Goal: Task Accomplishment & Management: Contribute content

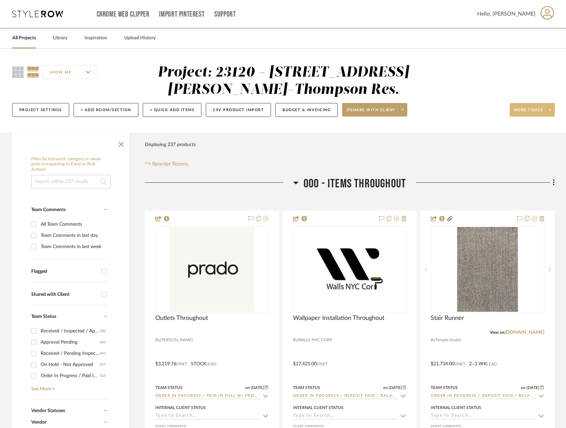
click at [550, 111] on icon at bounding box center [549, 110] width 2 height 4
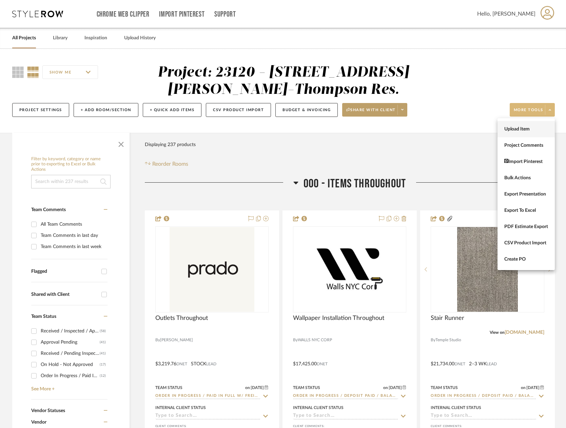
click at [537, 125] on button "Upload Item" at bounding box center [525, 129] width 57 height 16
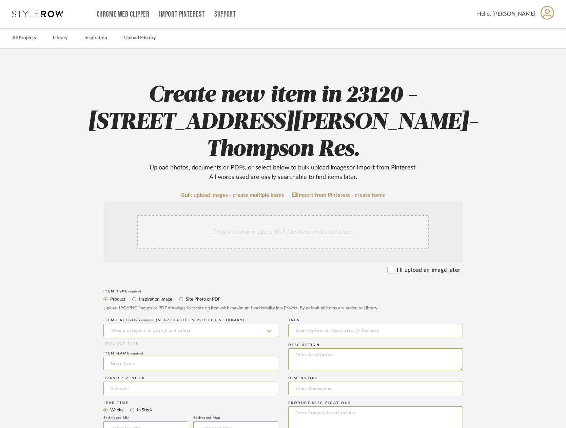
click at [317, 215] on div "Drag and drop image or PDF files here or click to select." at bounding box center [282, 232] width 291 height 34
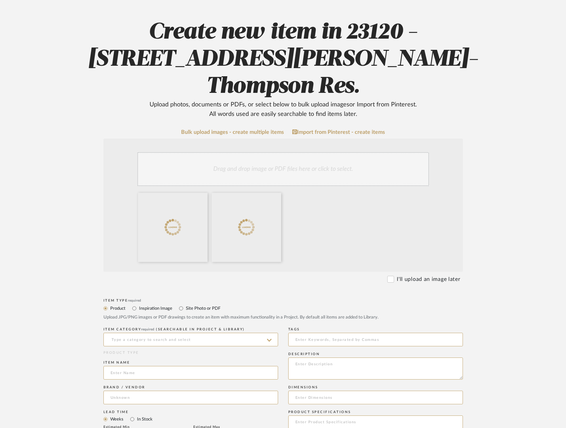
scroll to position [136, 0]
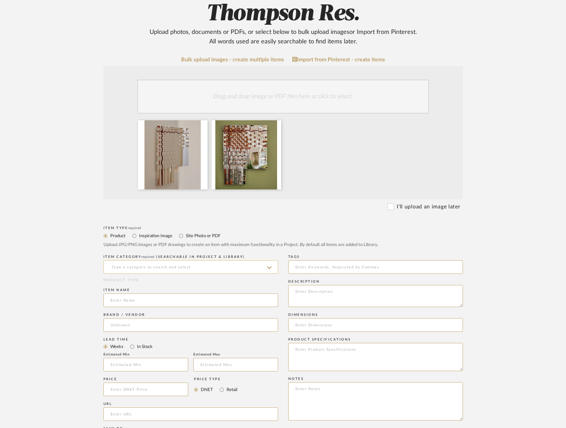
click at [144, 260] on input at bounding box center [190, 267] width 175 height 14
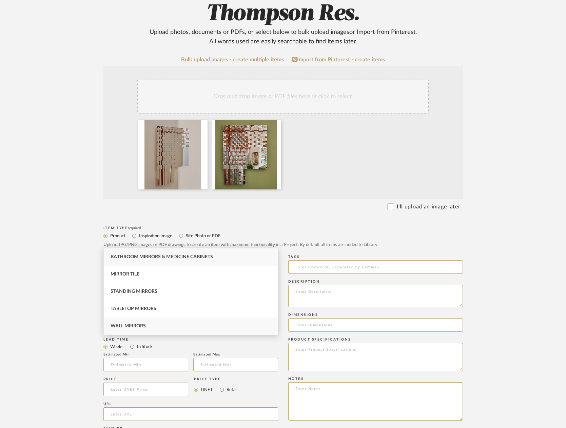
click at [160, 325] on div "Wall Mirrors" at bounding box center [191, 326] width 174 height 17
type input "Wall Mirrors"
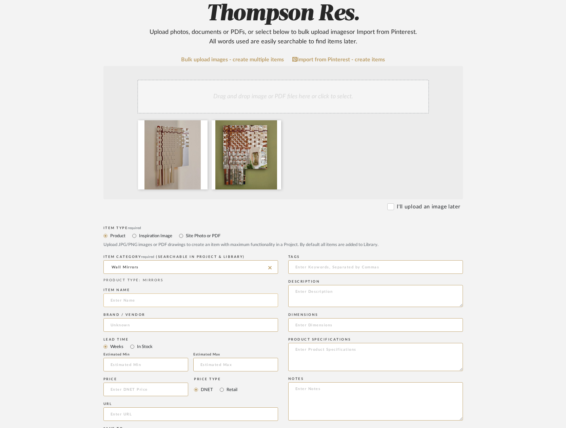
click at [134, 293] on input at bounding box center [190, 300] width 175 height 14
click at [138, 293] on input "Woven MirrorIV" at bounding box center [190, 300] width 175 height 14
type input "Woven Mirror IV"
click at [160, 318] on input at bounding box center [190, 325] width 175 height 14
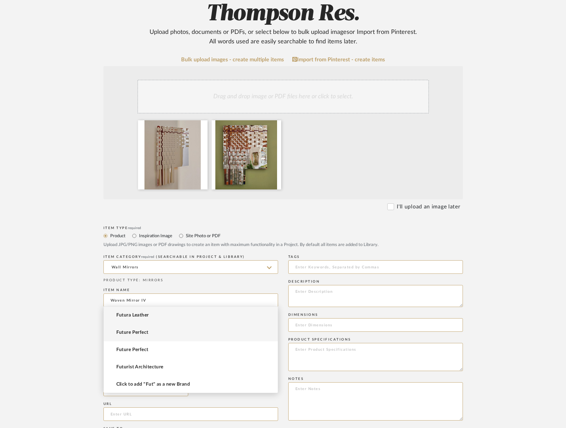
click at [157, 331] on mat-option "Future Perfect" at bounding box center [191, 332] width 174 height 17
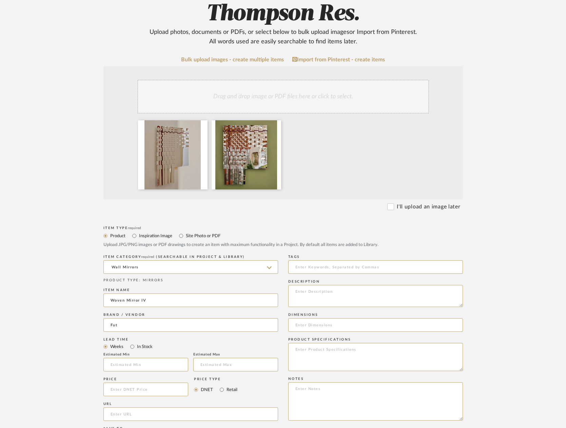
type input "Future Perfect"
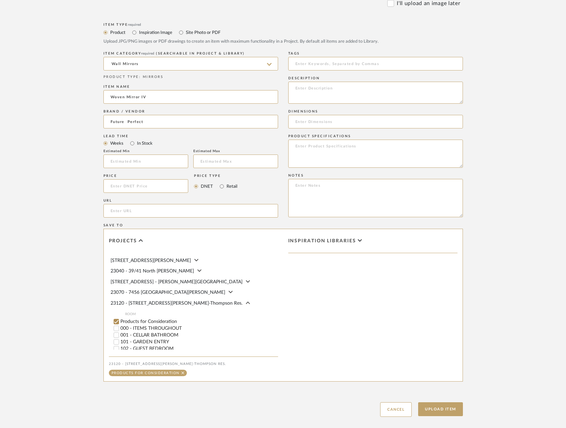
scroll to position [102, 0]
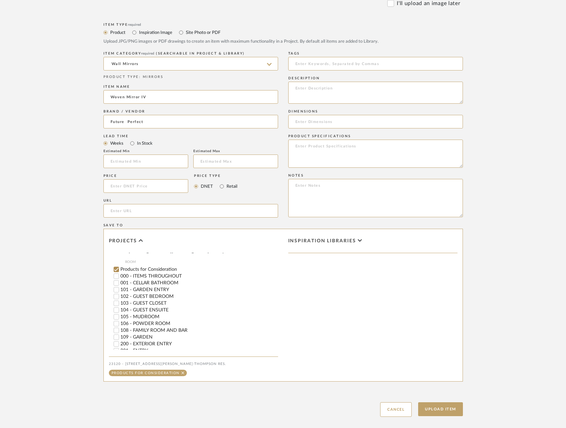
click at [114, 266] on input "Products for Consideration" at bounding box center [116, 269] width 7 height 7
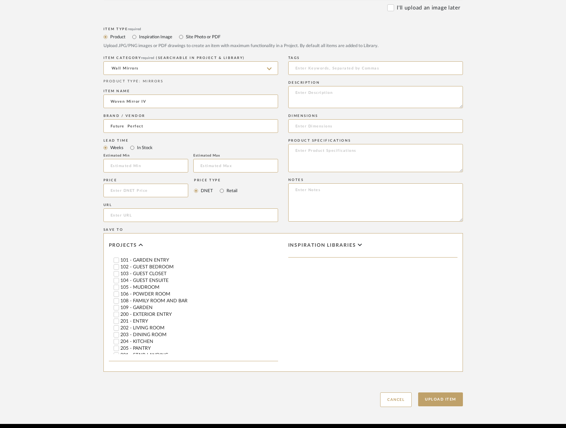
scroll to position [169, 0]
click at [140, 292] on label "202 - LIVING ROOM" at bounding box center [199, 294] width 158 height 5
click at [120, 291] on input "202 - LIVING ROOM" at bounding box center [116, 294] width 7 height 7
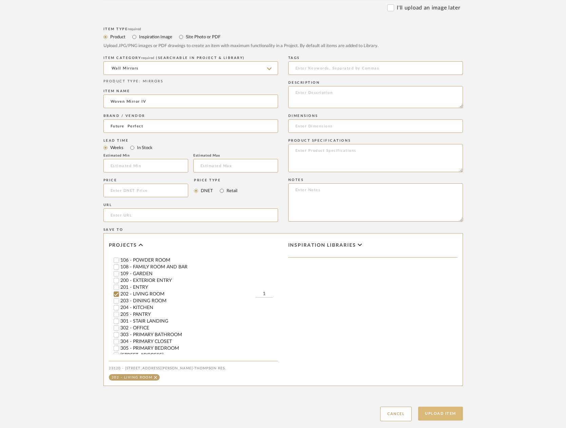
click at [451, 407] on button "Upload Item" at bounding box center [440, 414] width 45 height 14
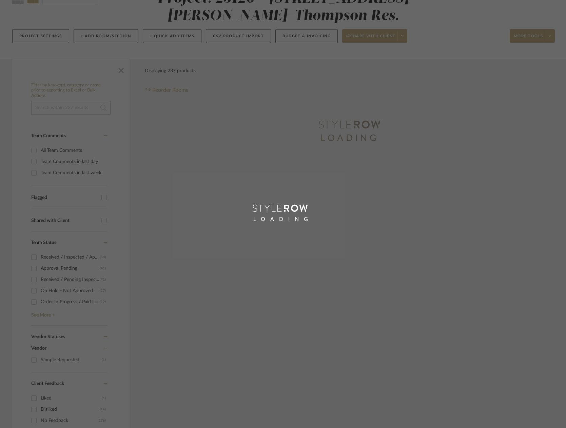
scroll to position [25, 0]
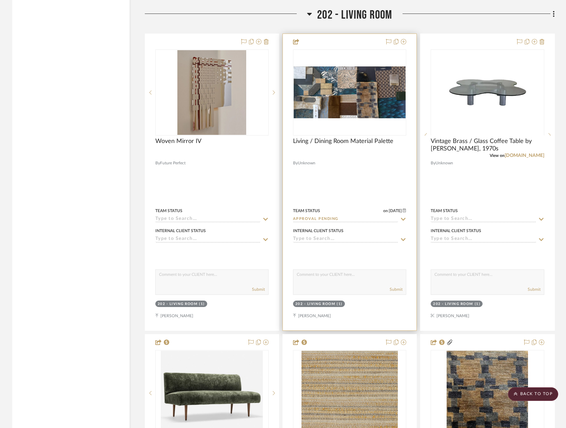
scroll to position [7534, 0]
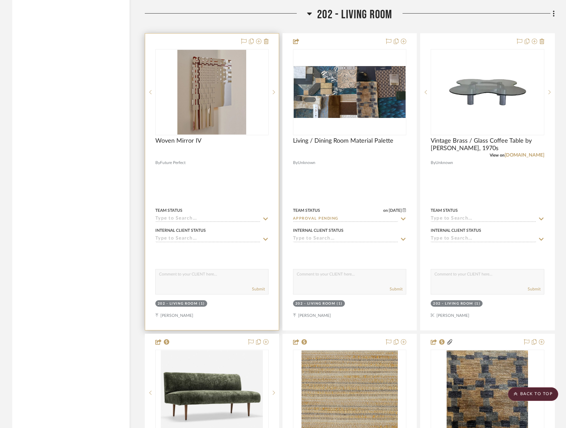
click at [238, 188] on div at bounding box center [212, 182] width 134 height 297
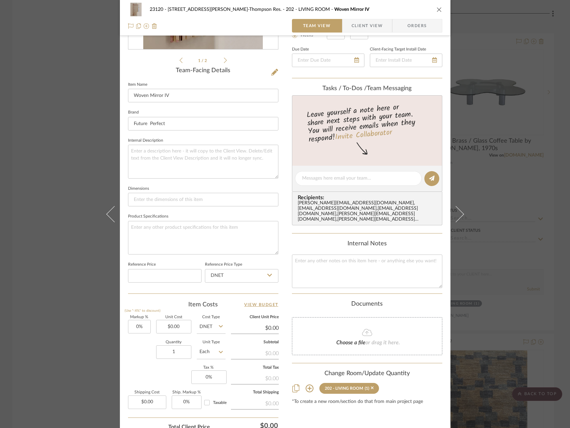
scroll to position [0, 0]
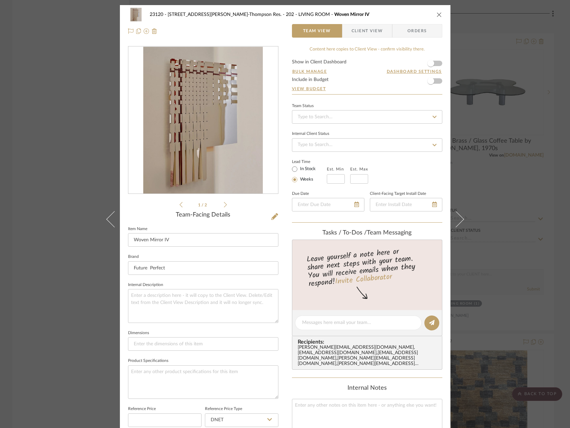
click at [367, 30] on span "Client View" at bounding box center [367, 31] width 31 height 14
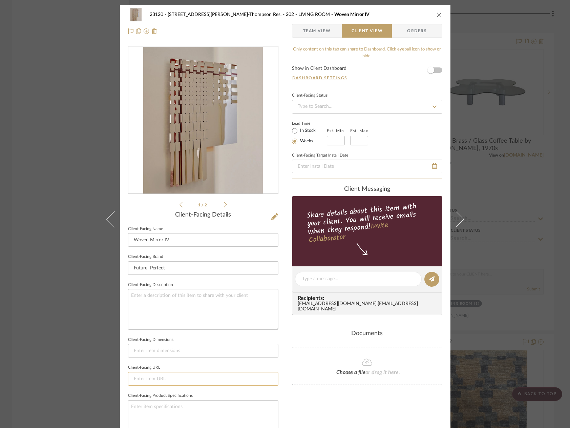
click at [186, 378] on input at bounding box center [203, 379] width 150 height 14
paste input "[URL][DOMAIN_NAME]"
type input "[URL][DOMAIN_NAME]"
click at [235, 367] on fieldset "Client-Facing URL [URL][DOMAIN_NAME]" at bounding box center [203, 374] width 150 height 23
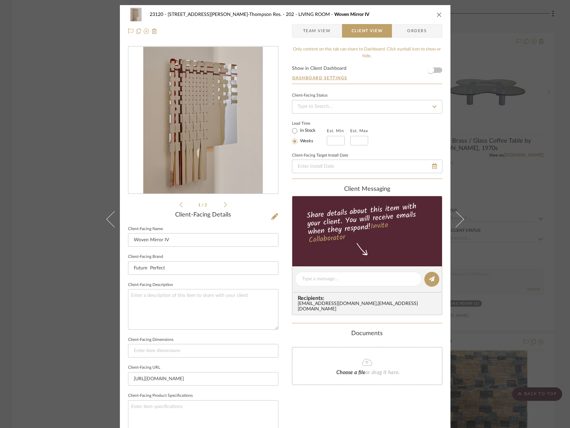
scroll to position [0, 0]
click at [272, 216] on icon at bounding box center [274, 216] width 7 height 7
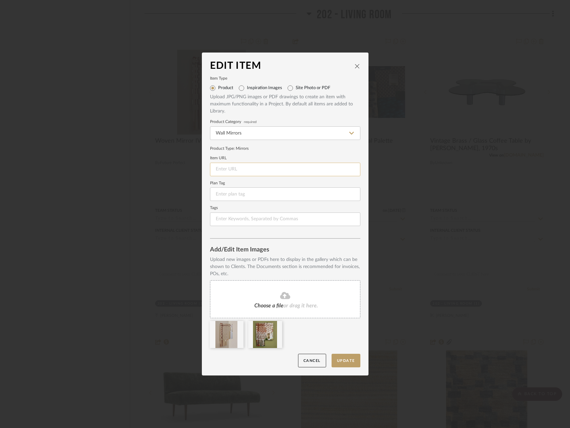
drag, startPoint x: 259, startPoint y: 171, endPoint x: 262, endPoint y: 175, distance: 5.2
click at [259, 171] on input at bounding box center [285, 170] width 150 height 14
paste input "[URL][DOMAIN_NAME]"
type input "[URL][DOMAIN_NAME]"
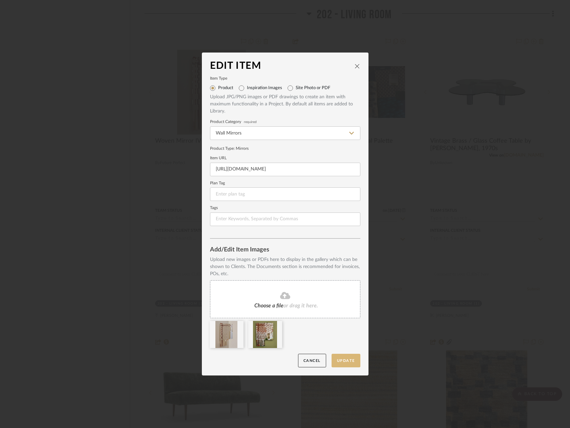
click at [347, 359] on button "Update" at bounding box center [346, 361] width 29 height 14
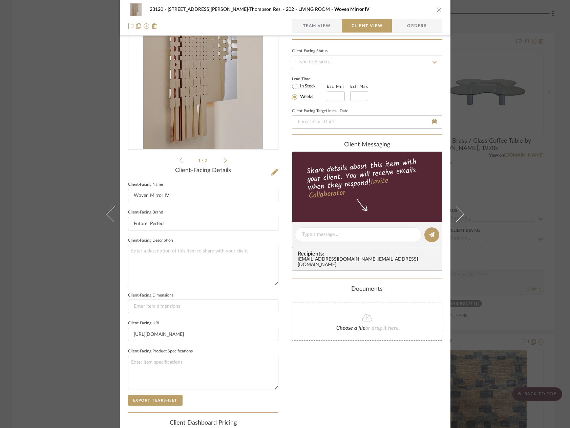
scroll to position [0, 0]
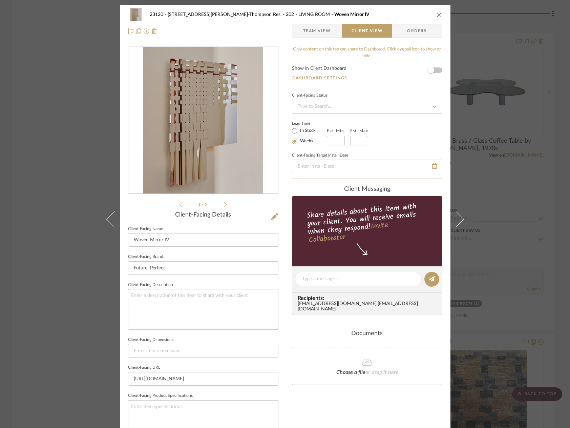
click at [311, 31] on span "Team View" at bounding box center [317, 31] width 28 height 14
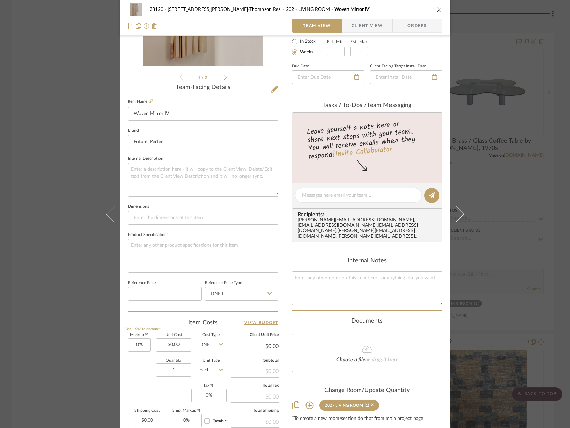
scroll to position [136, 0]
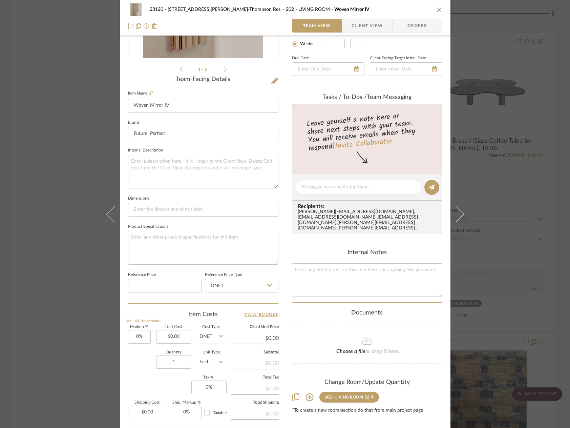
click at [354, 349] on span "Choose a file" at bounding box center [350, 351] width 29 height 5
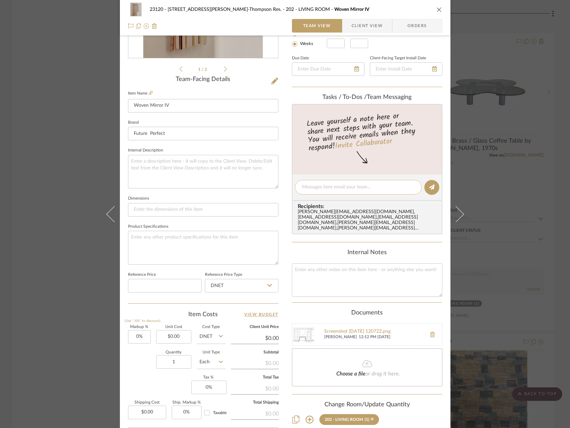
click at [338, 187] on textarea at bounding box center [358, 187] width 113 height 7
type textarea "Q"
type textarea "a"
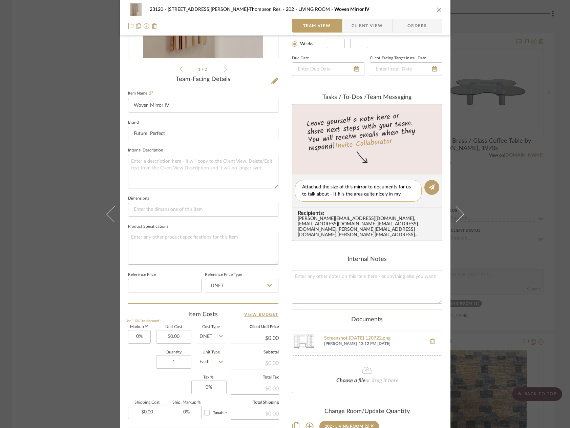
scroll to position [0, 0]
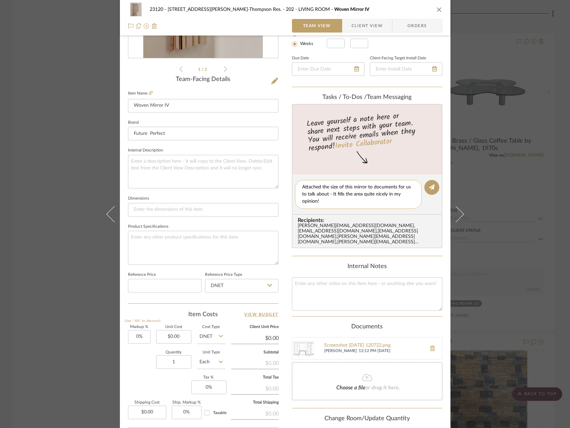
click at [345, 202] on textarea "Attached the size of this mirror to documents for us to talk about - It fills t…" at bounding box center [358, 194] width 113 height 21
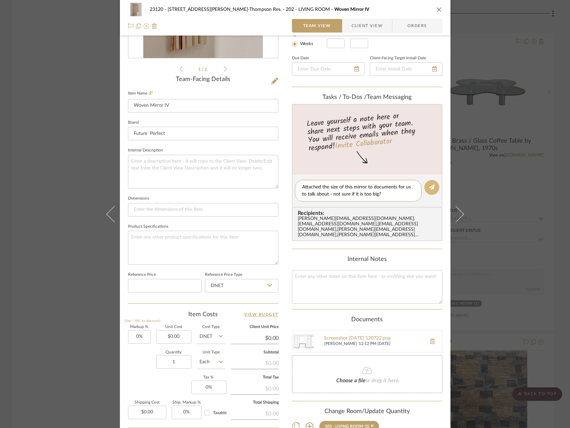
type textarea "Attached the size of this mirror to documents for us to talk about - not sure i…"
click at [432, 189] on icon at bounding box center [431, 186] width 5 height 5
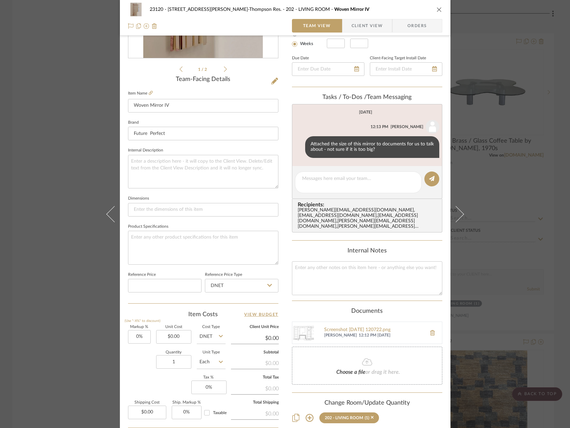
click at [63, 107] on div "23120 - [STREET_ADDRESS][PERSON_NAME]-Thompson Res. 202 - LIVING ROOM Woven Mir…" at bounding box center [285, 214] width 570 height 428
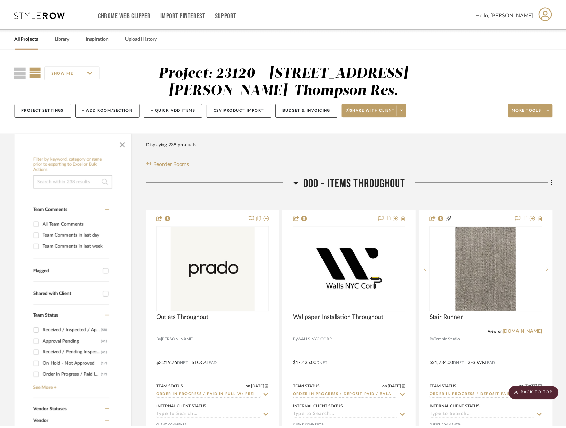
scroll to position [7534, 0]
